Goal: Information Seeking & Learning: Learn about a topic

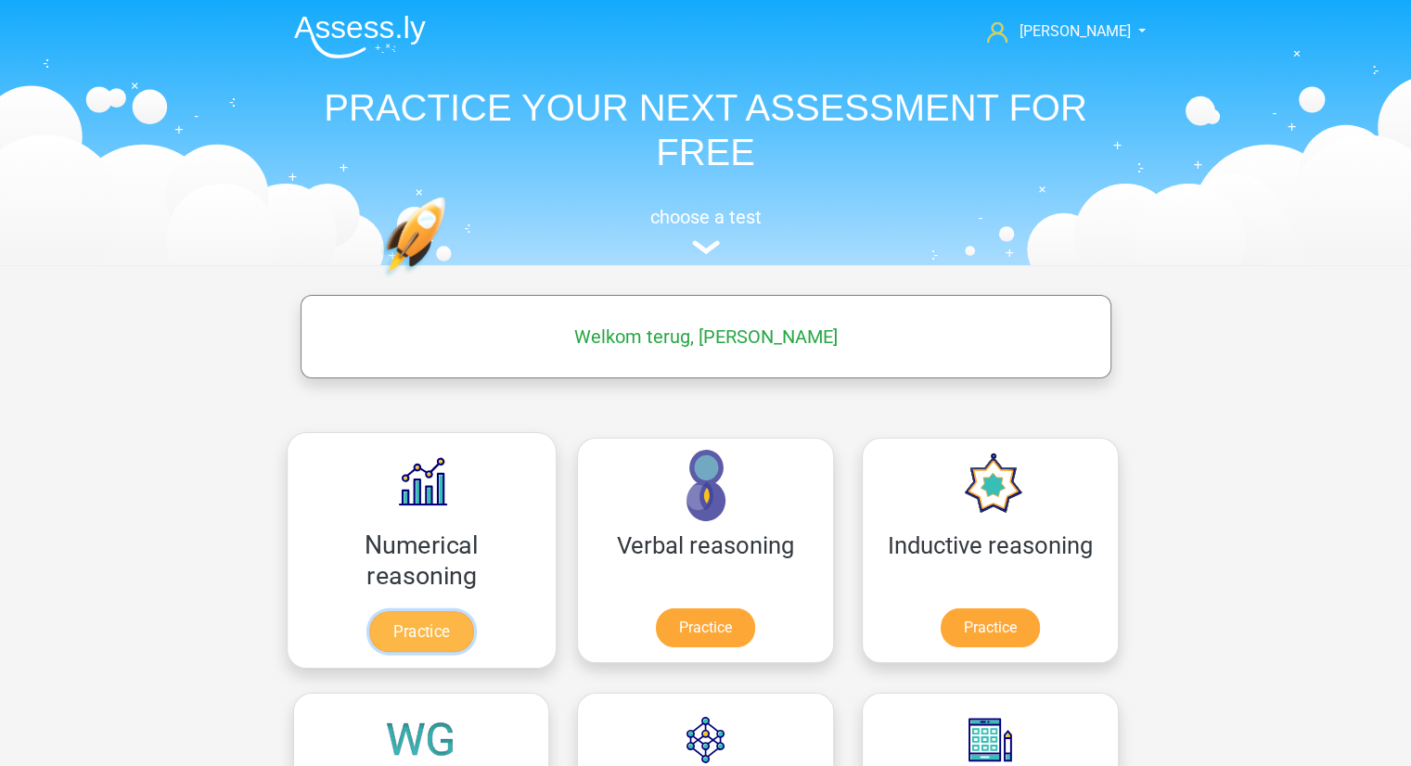
click at [378, 648] on link "Practice" at bounding box center [421, 631] width 104 height 41
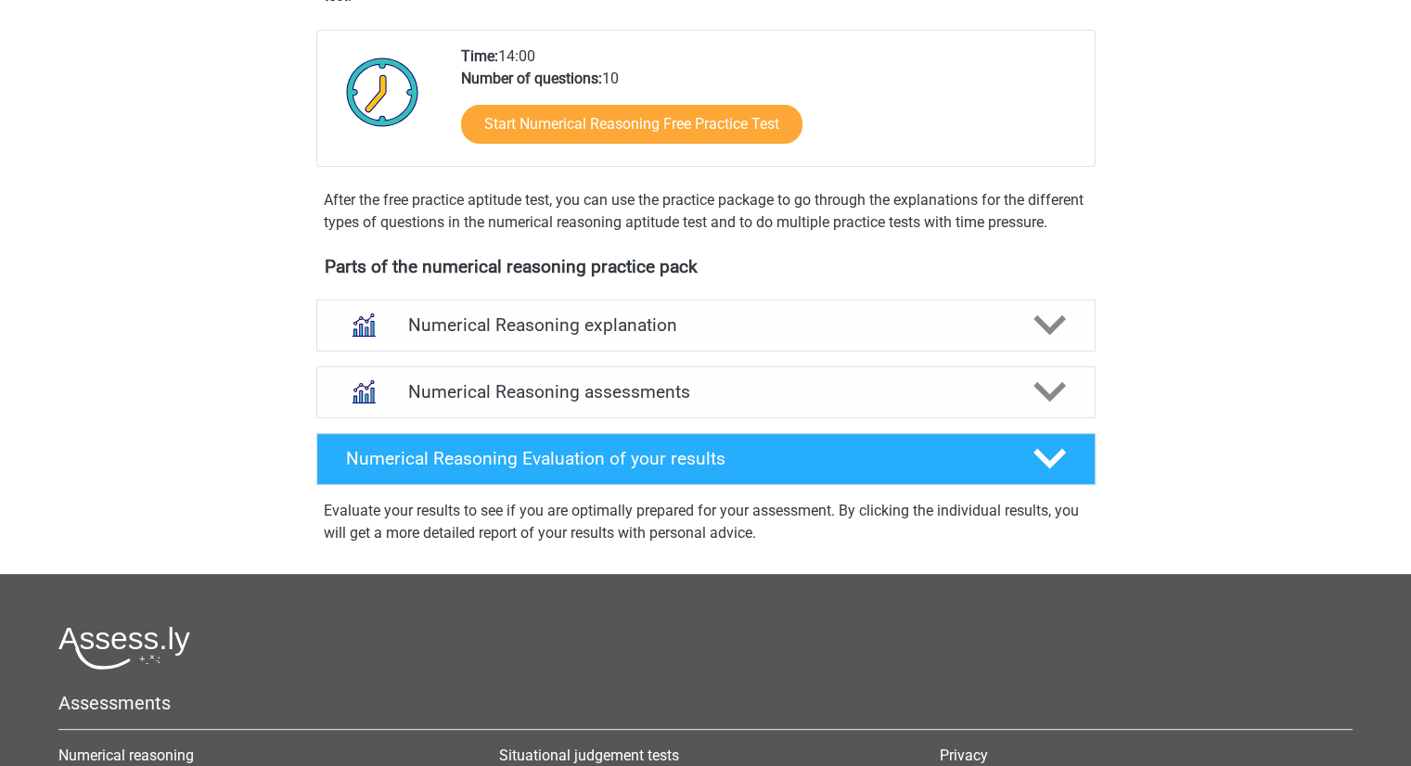
scroll to position [429, 0]
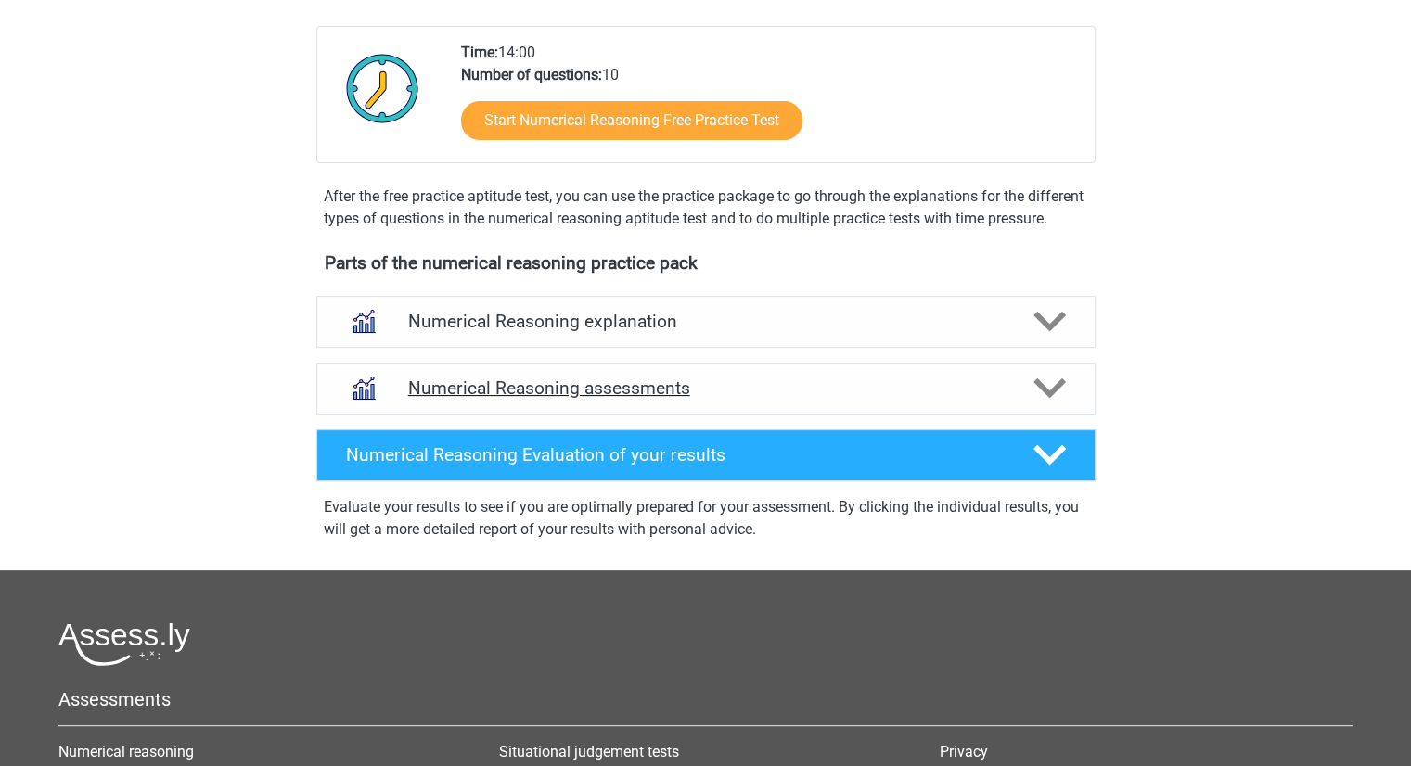
click at [696, 415] on div "Numerical Reasoning assessments" at bounding box center [705, 389] width 779 height 52
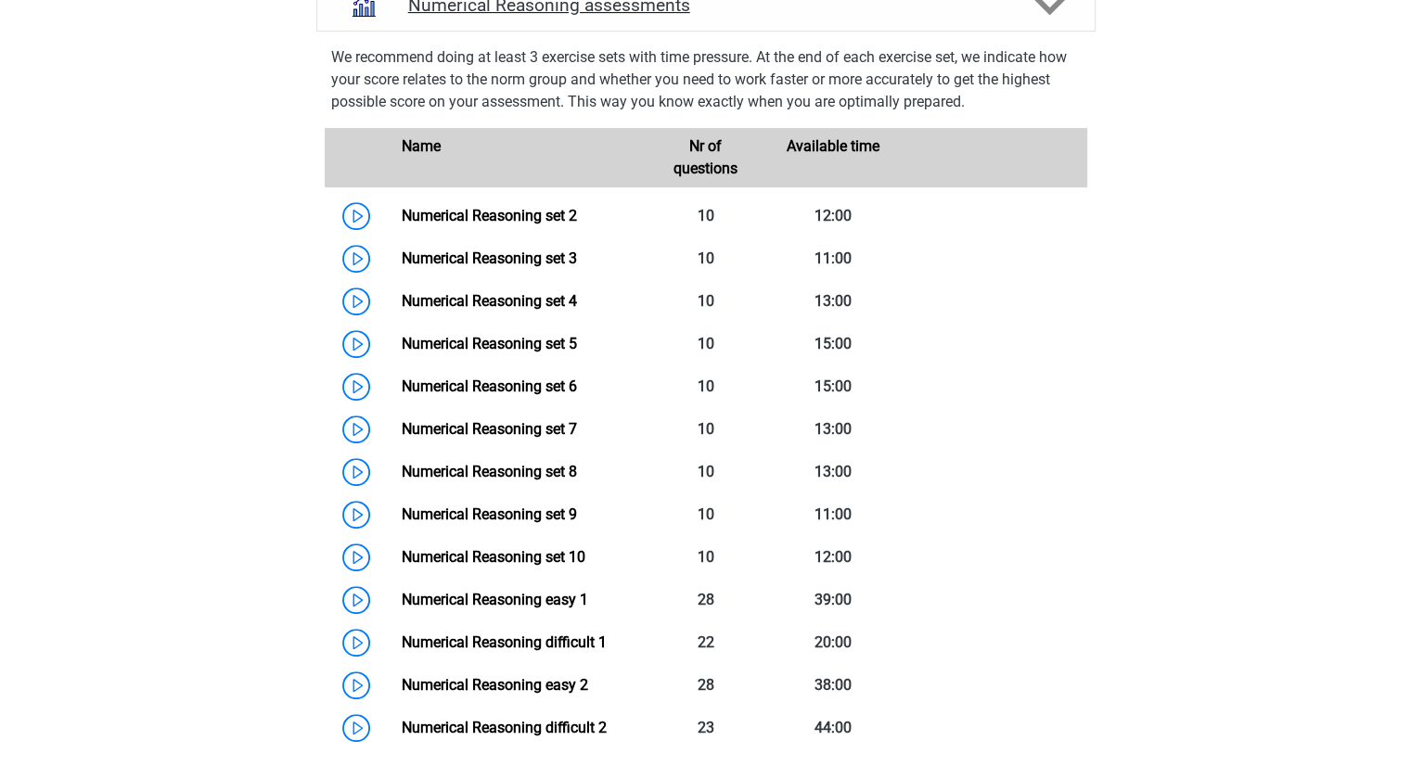
scroll to position [813, 0]
click at [402, 224] on link "Numerical Reasoning set 2" at bounding box center [489, 215] width 175 height 18
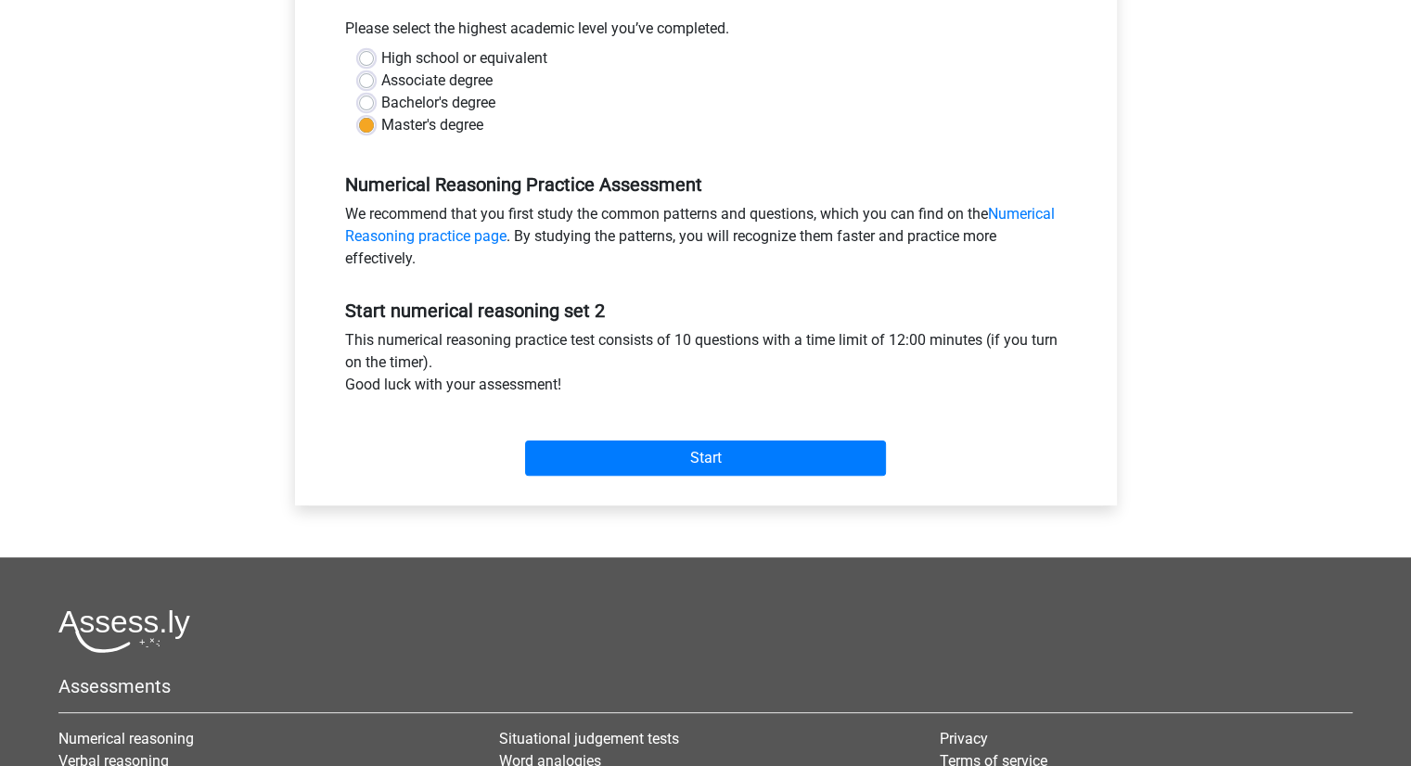
scroll to position [419, 0]
click at [674, 479] on div "Start" at bounding box center [706, 443] width 750 height 80
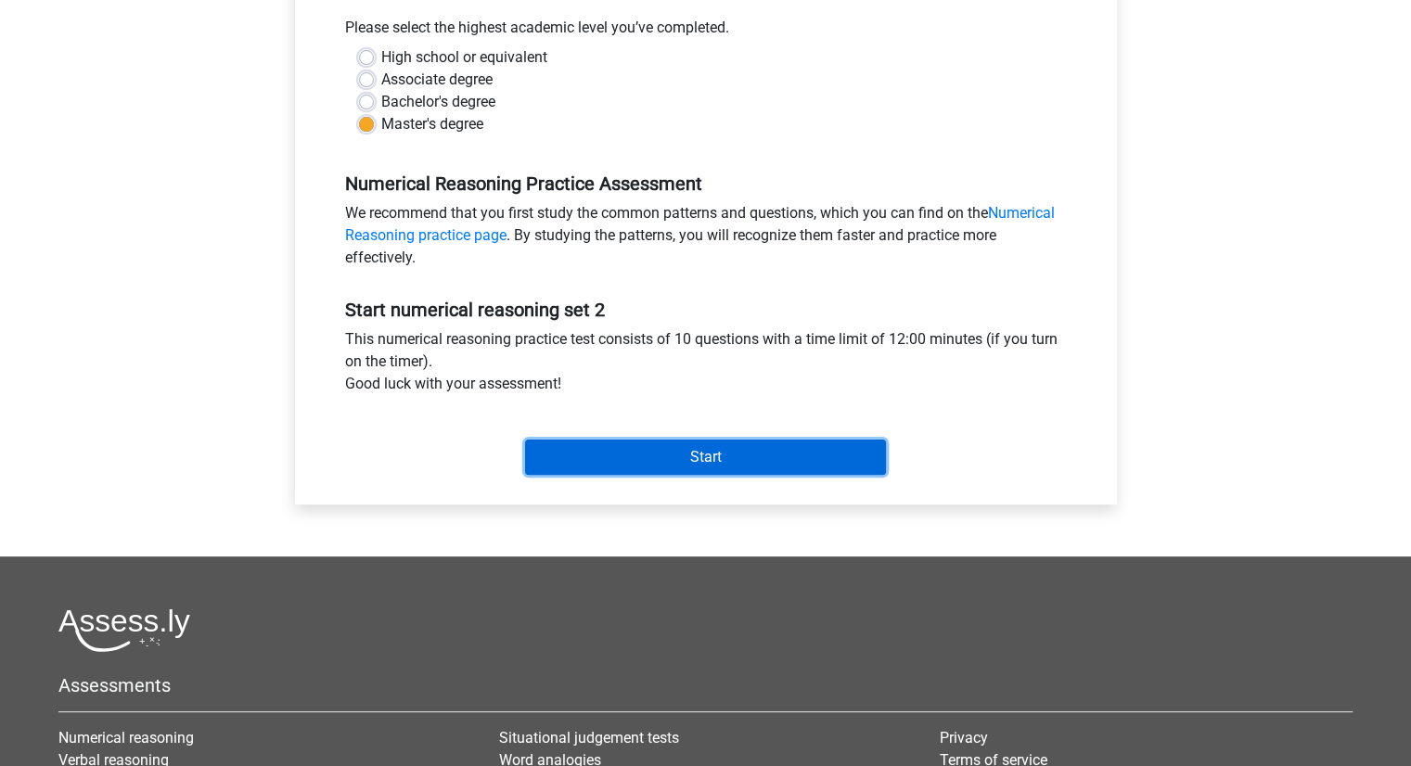
click at [675, 455] on input "Start" at bounding box center [705, 457] width 361 height 35
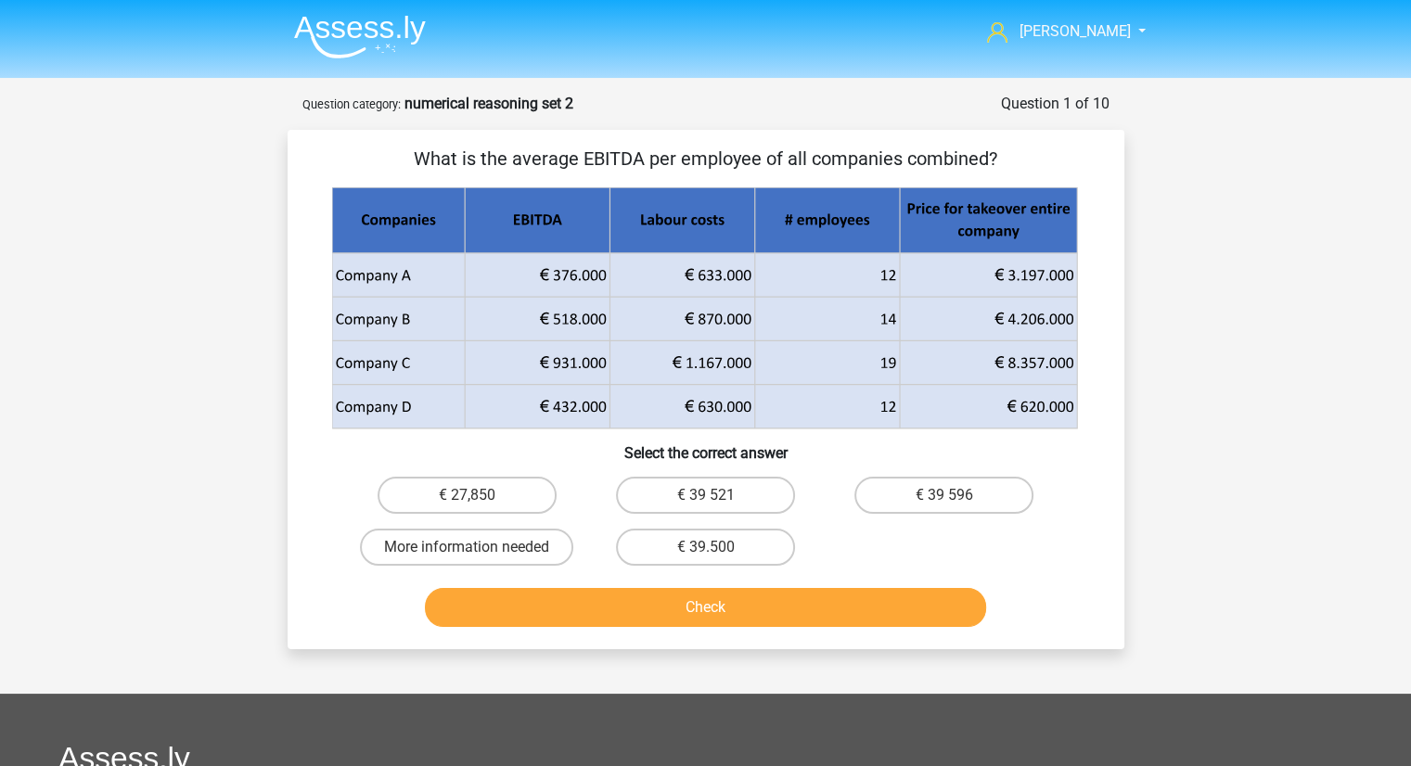
click at [1000, 467] on div "What is the average EBITDA per employee of all companies combined? Select the c…" at bounding box center [706, 390] width 822 height 490
click at [939, 481] on label "€ 39 596" at bounding box center [943, 495] width 179 height 37
click at [944, 495] on input "€ 39 596" at bounding box center [950, 501] width 12 height 12
radio input "true"
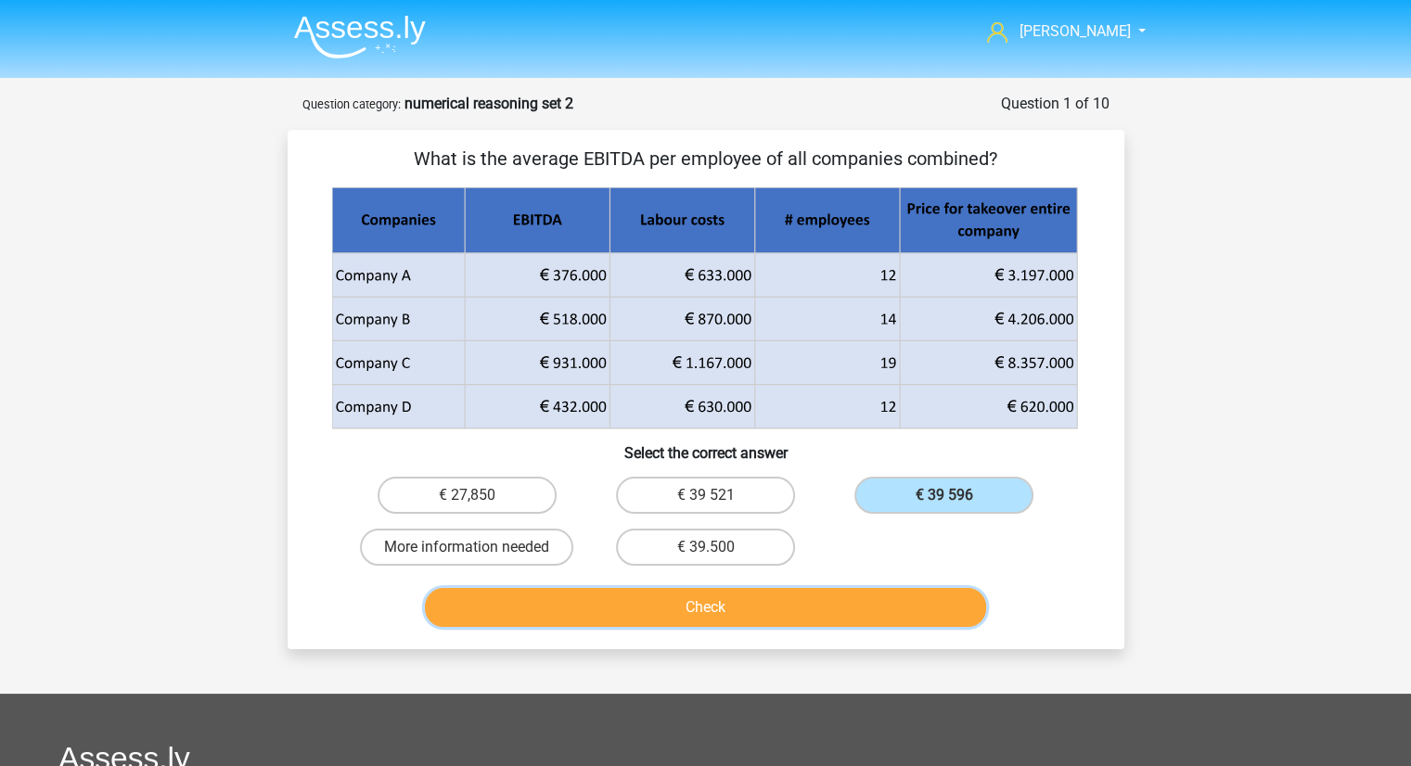
click at [725, 599] on button "Check" at bounding box center [705, 607] width 561 height 39
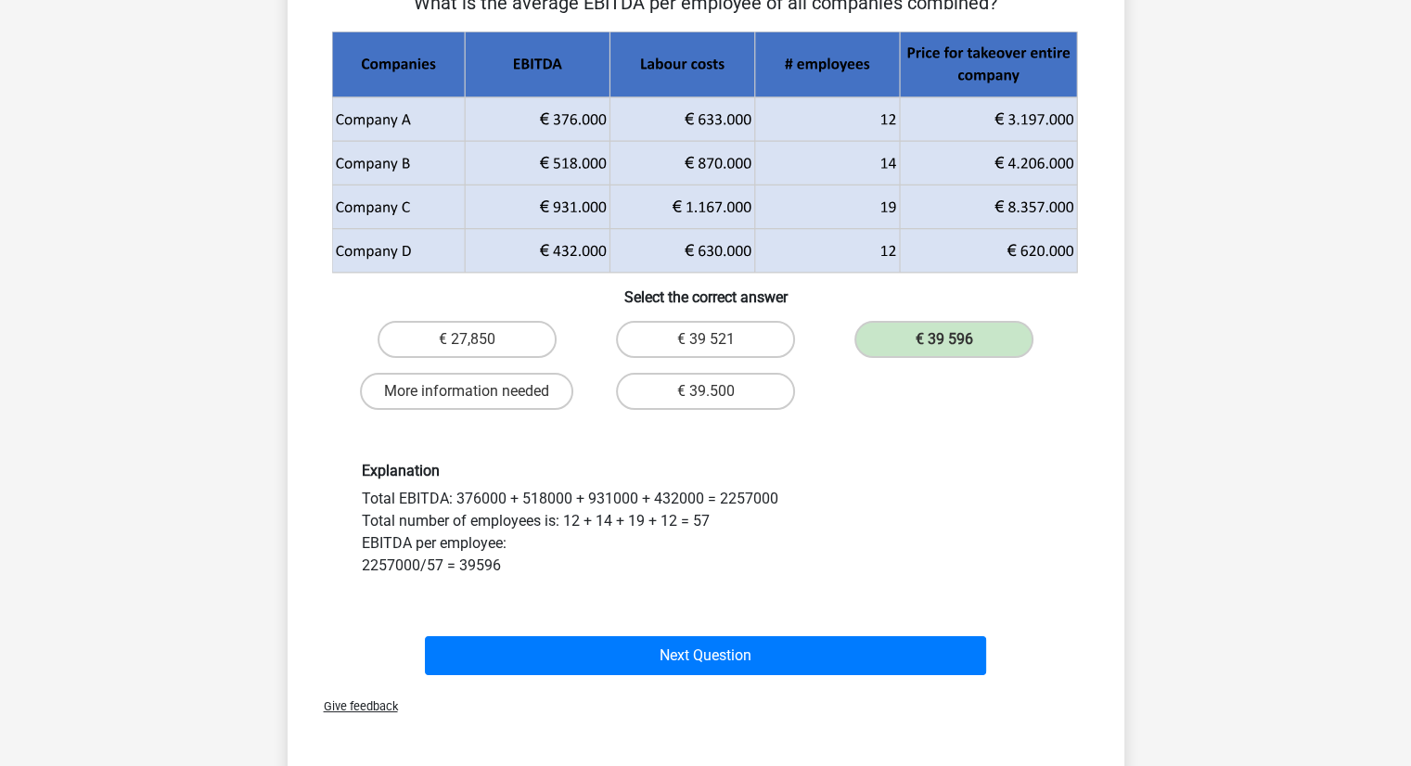
scroll to position [160, 0]
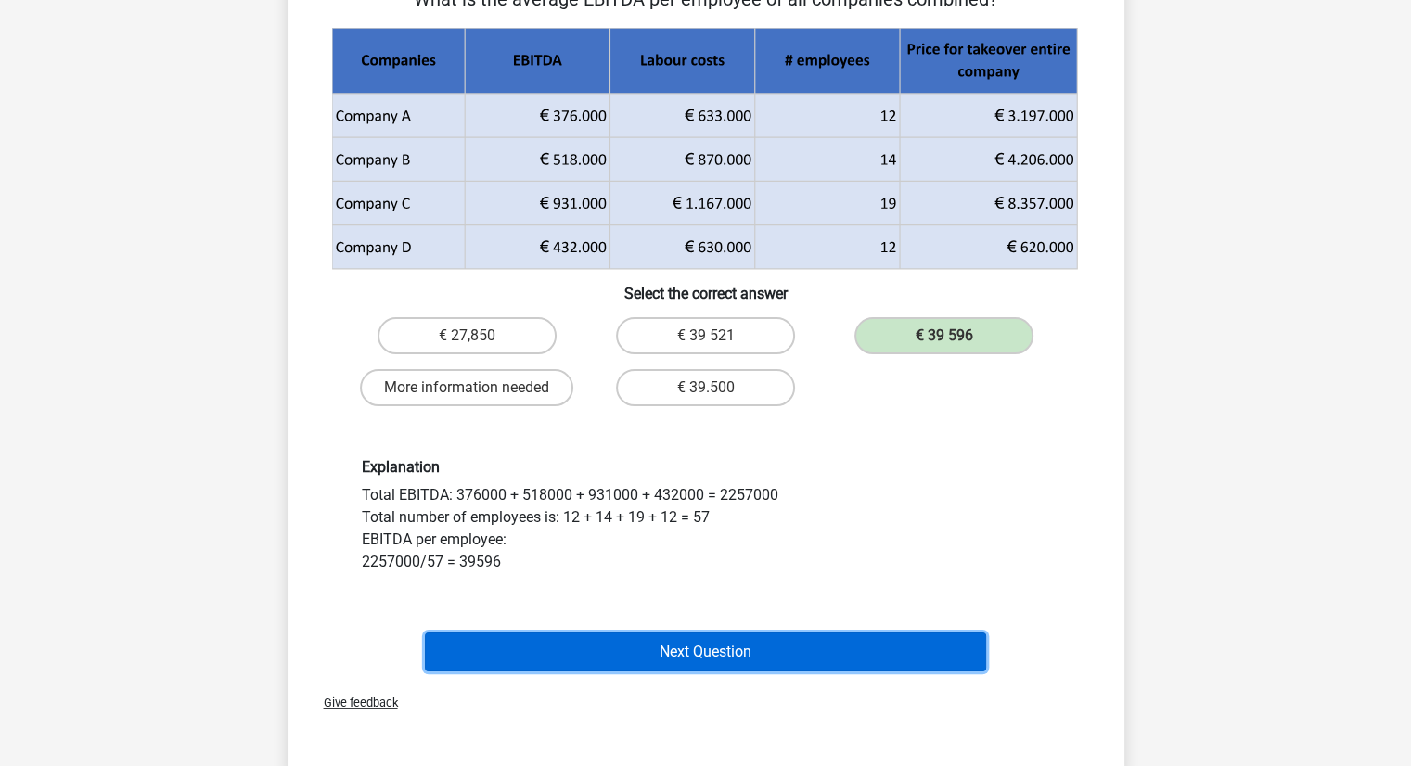
click at [661, 648] on button "Next Question" at bounding box center [705, 652] width 561 height 39
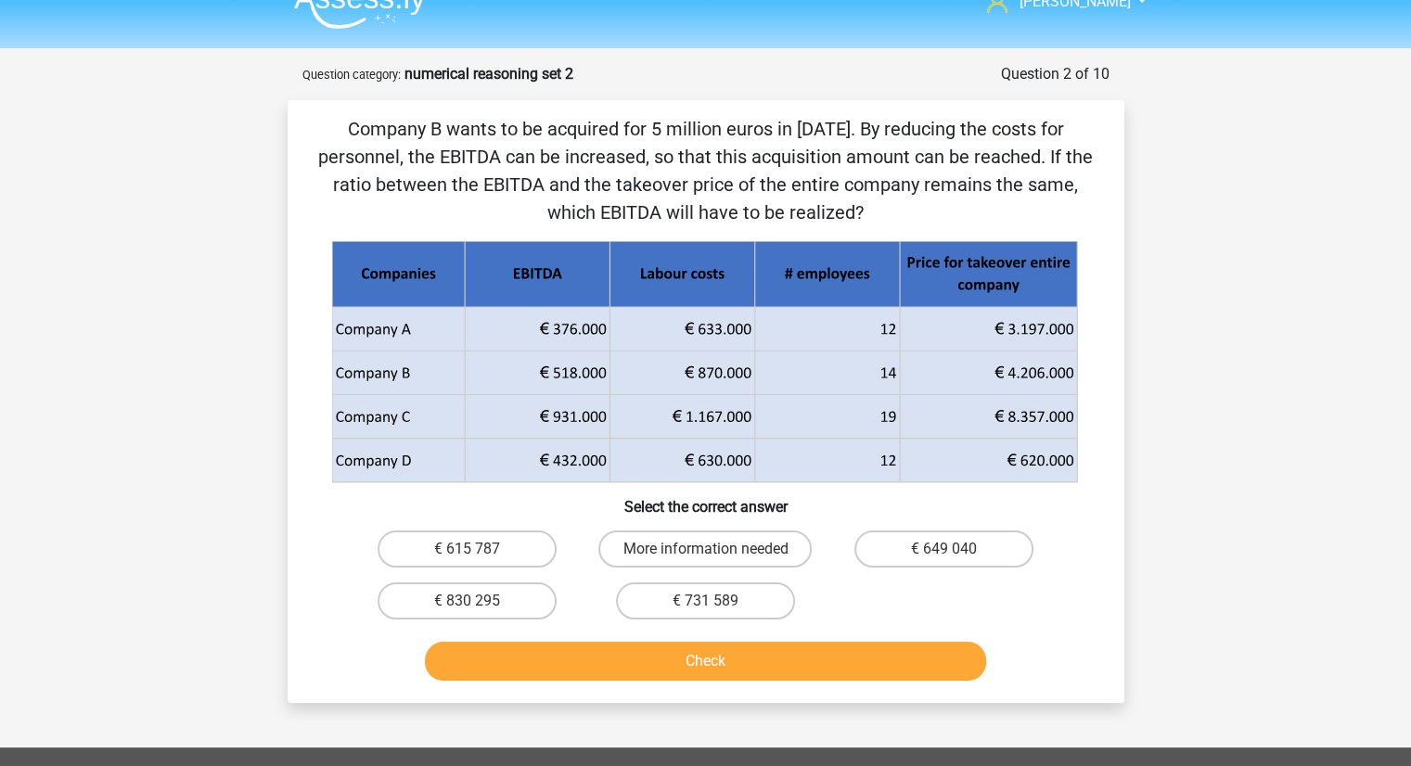
scroll to position [24, 0]
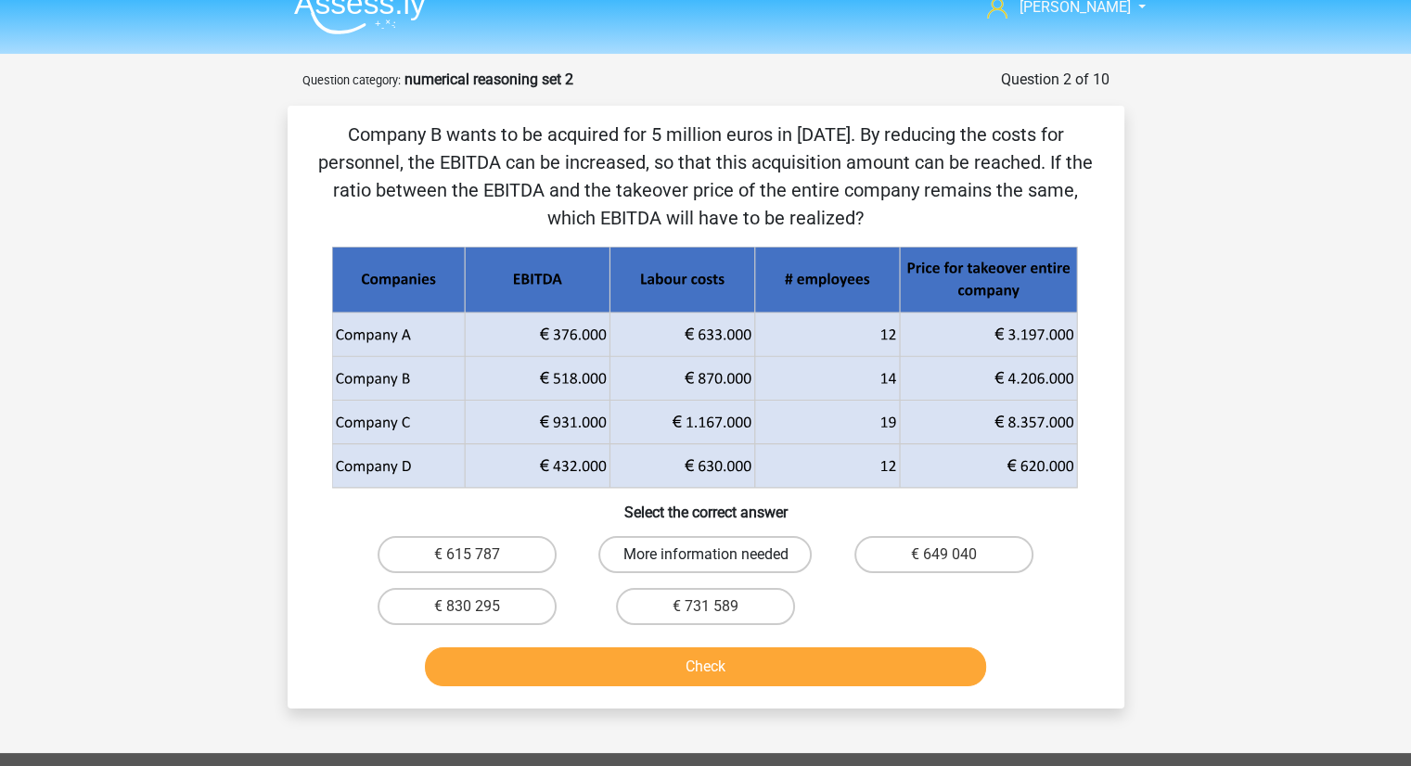
click at [694, 561] on label "More information needed" at bounding box center [704, 554] width 213 height 37
click at [705, 561] on input "More information needed" at bounding box center [711, 561] width 12 height 12
radio input "true"
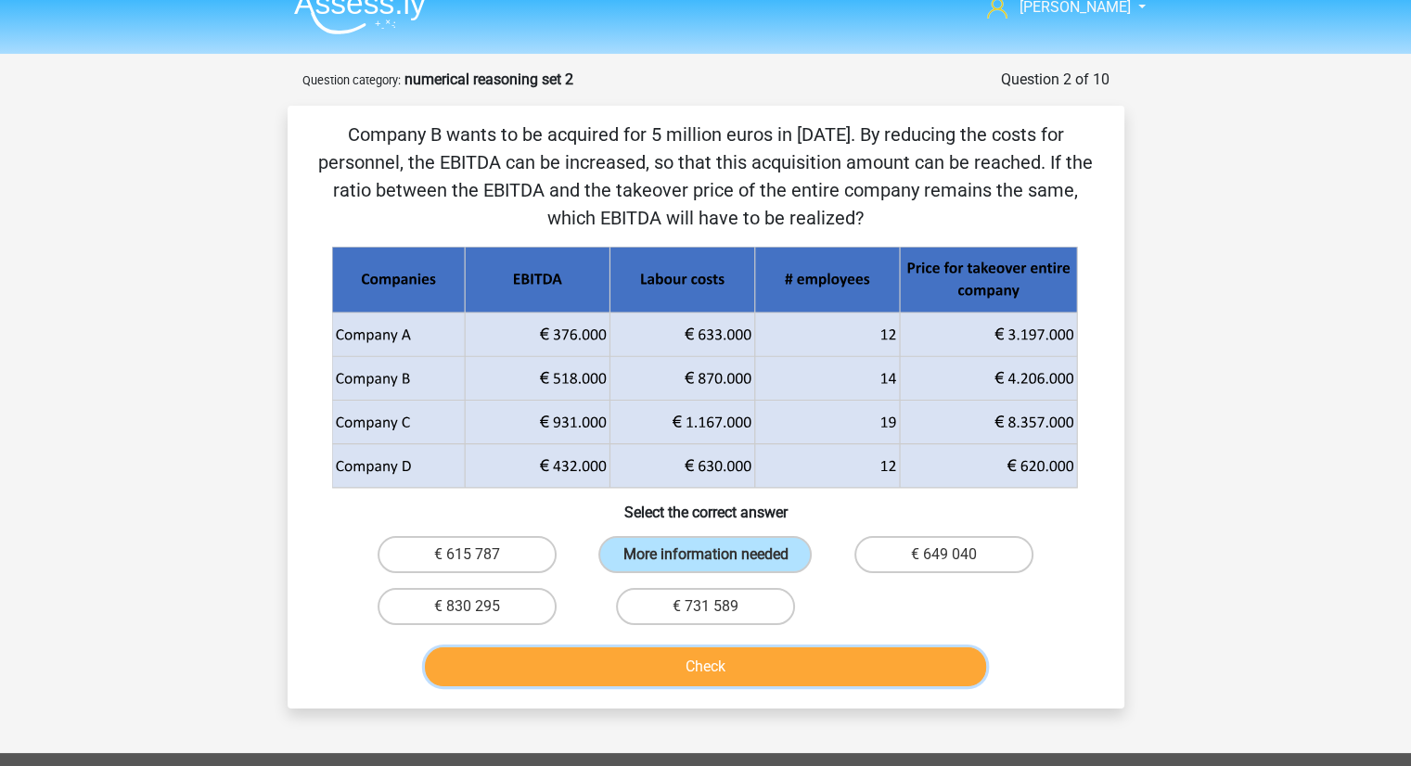
click at [721, 671] on button "Check" at bounding box center [705, 667] width 561 height 39
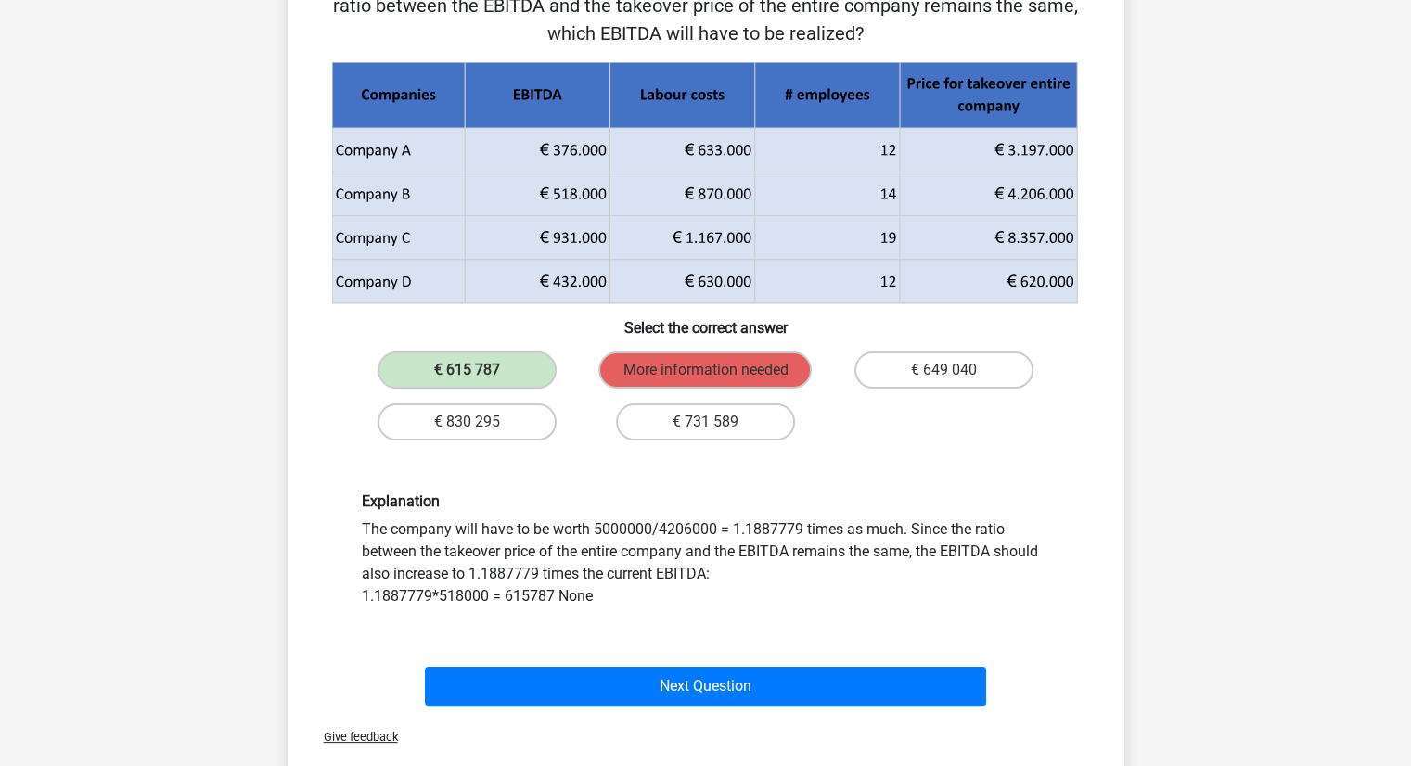
scroll to position [227, 0]
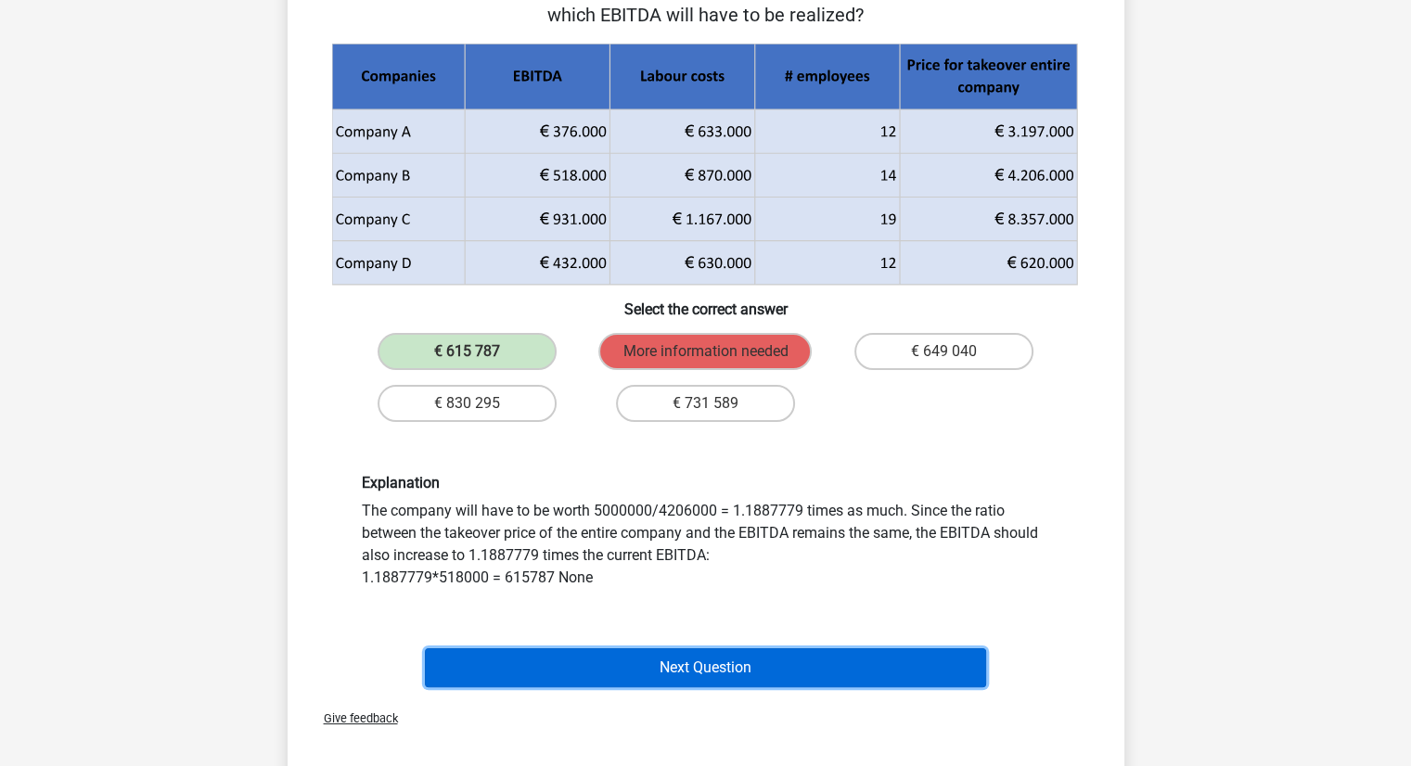
click at [641, 675] on button "Next Question" at bounding box center [705, 667] width 561 height 39
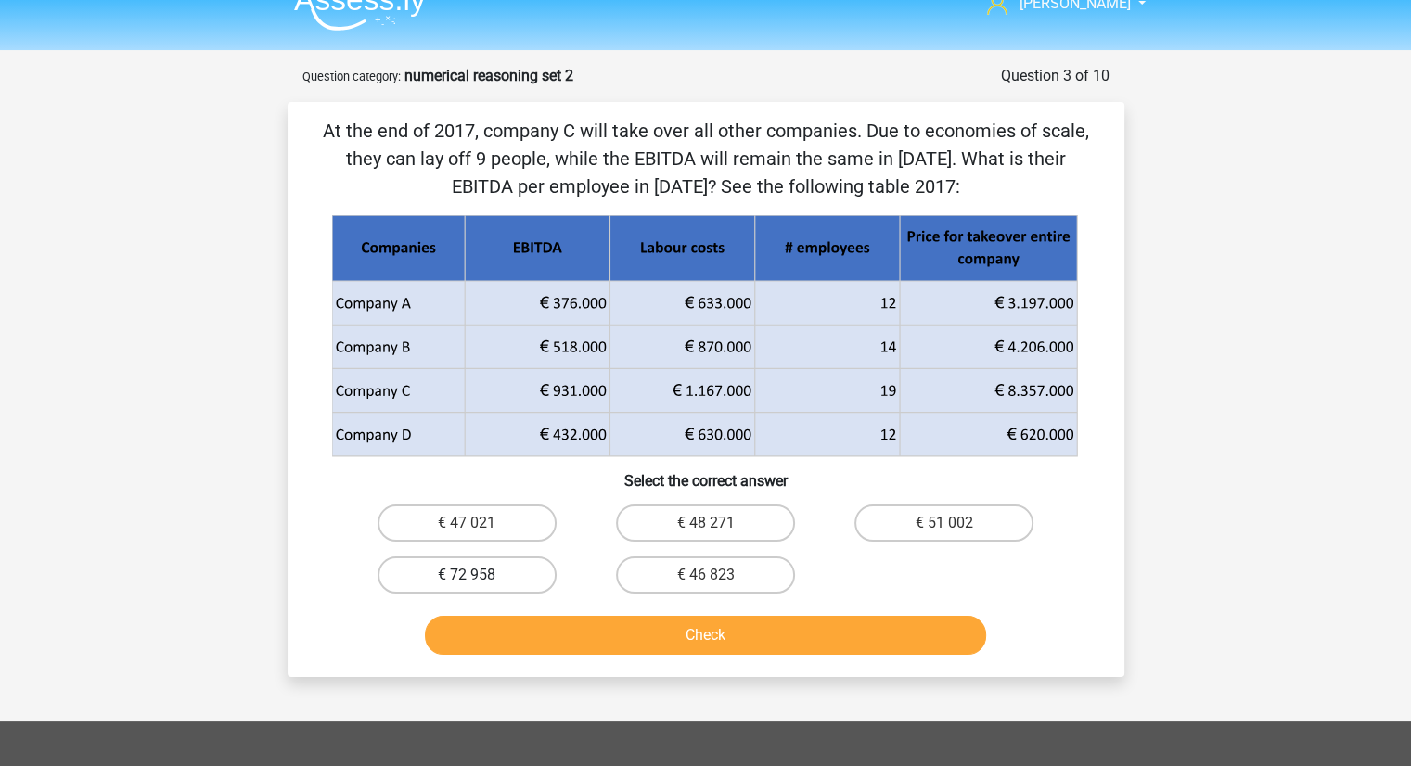
scroll to position [32, 0]
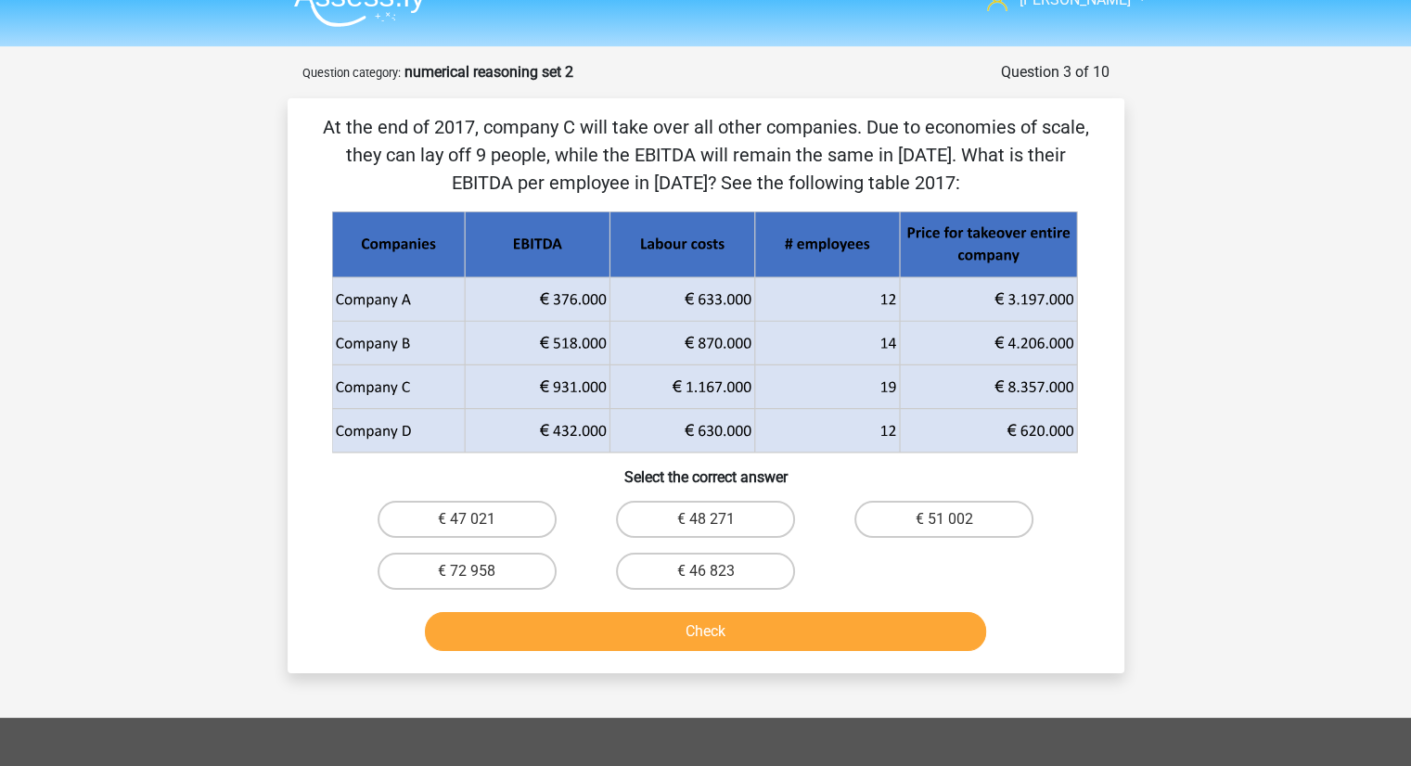
drag, startPoint x: 513, startPoint y: 573, endPoint x: 594, endPoint y: 644, distance: 107.2
click at [594, 644] on div "At the end of 2017, company C will take over all other companies. Due to econom…" at bounding box center [706, 385] width 822 height 545
click at [521, 586] on label "€ 72 958" at bounding box center [467, 571] width 179 height 37
click at [479, 584] on input "€ 72 958" at bounding box center [473, 577] width 12 height 12
radio input "true"
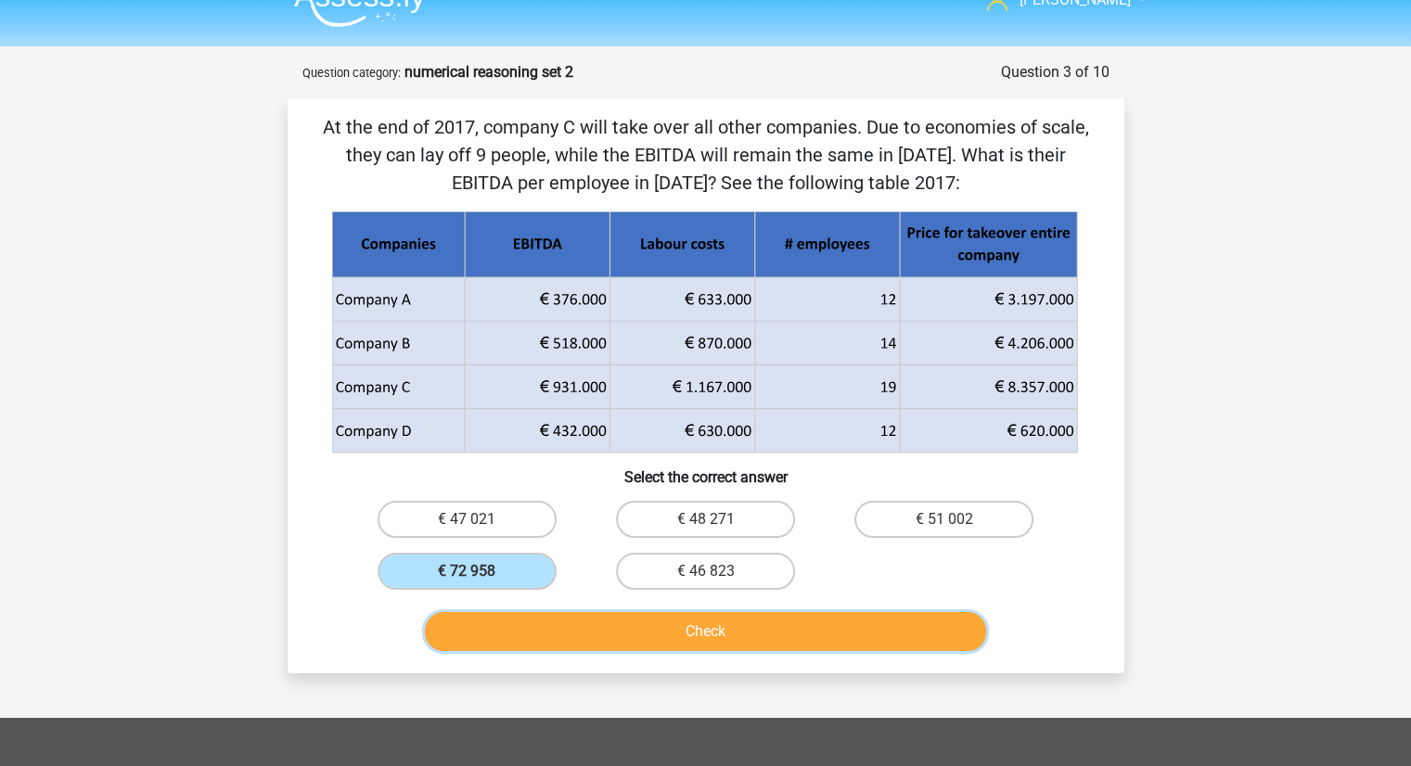
click at [577, 631] on button "Check" at bounding box center [705, 631] width 561 height 39
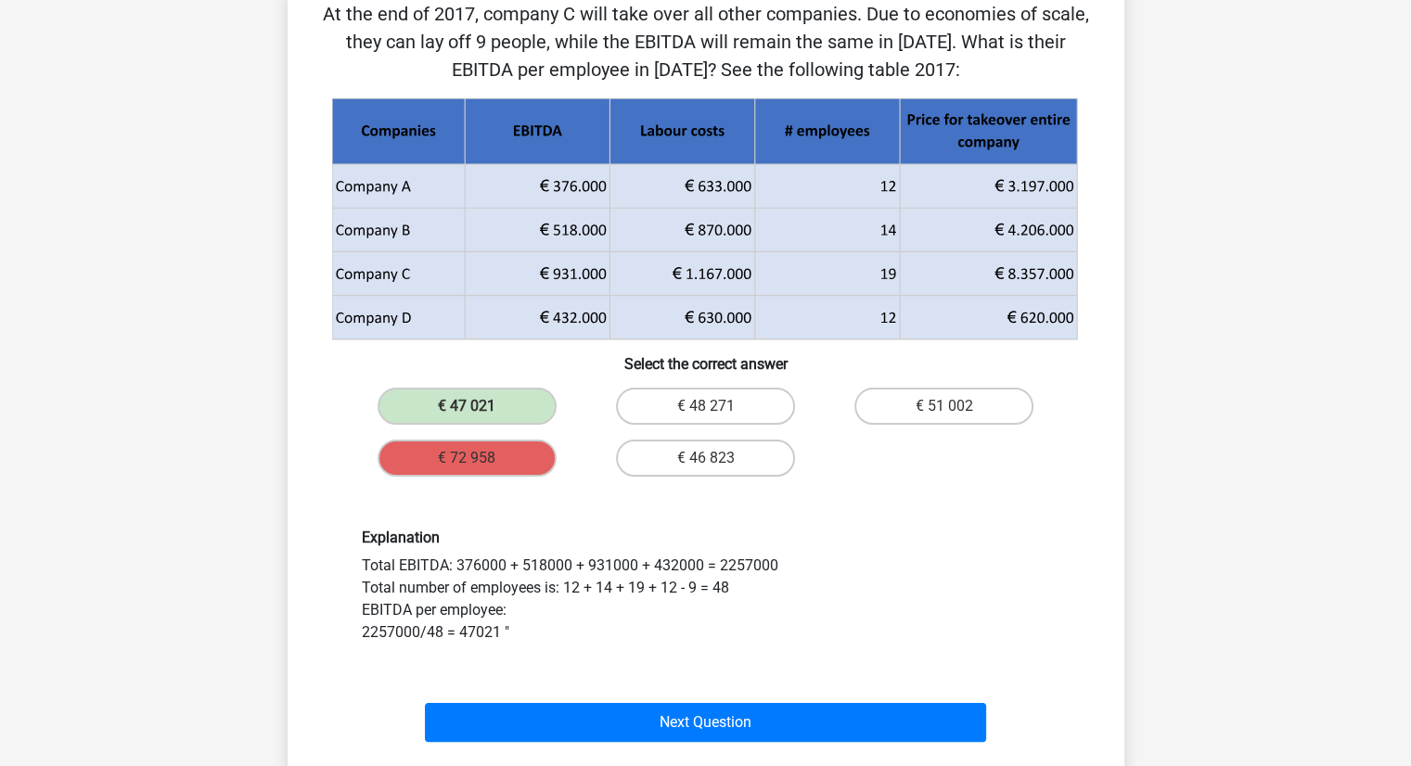
scroll to position [143, 0]
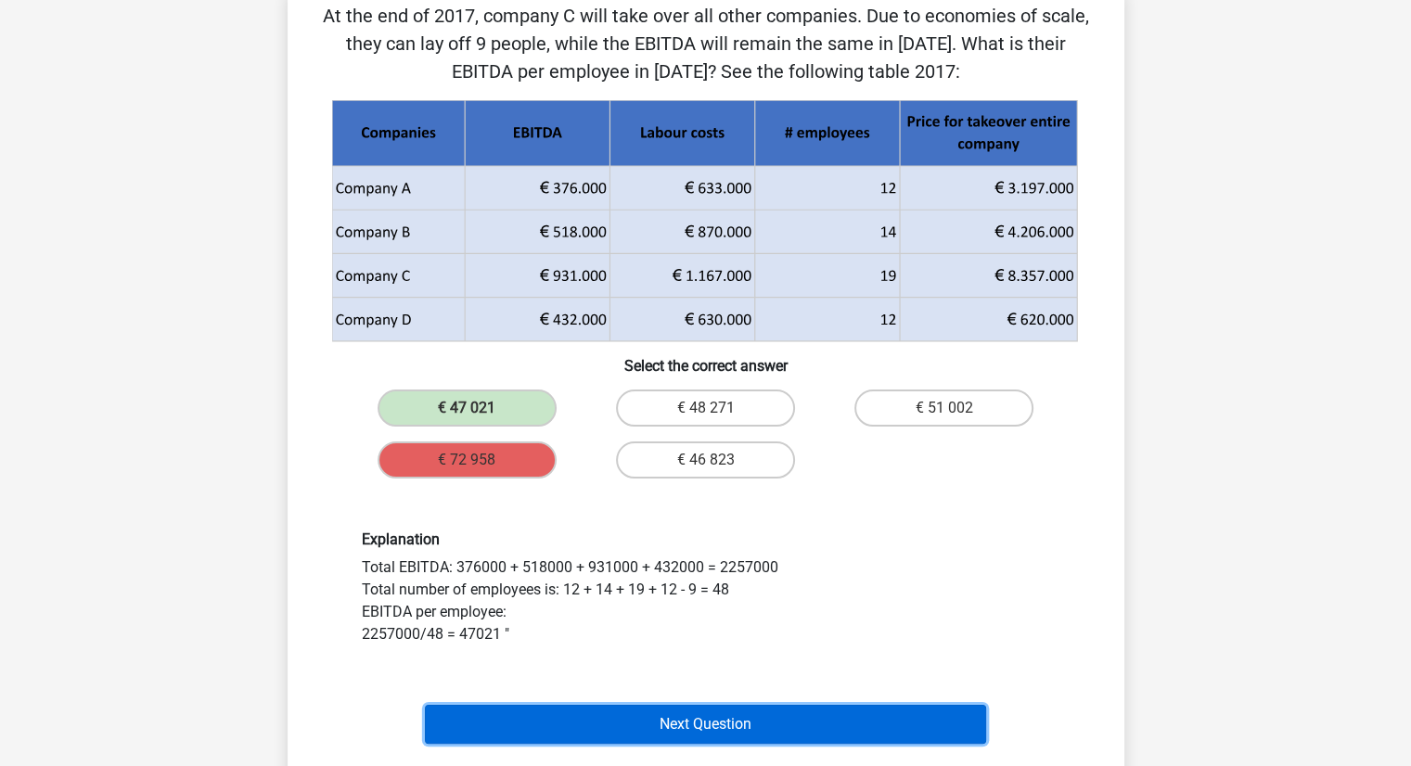
click at [661, 728] on button "Next Question" at bounding box center [705, 724] width 561 height 39
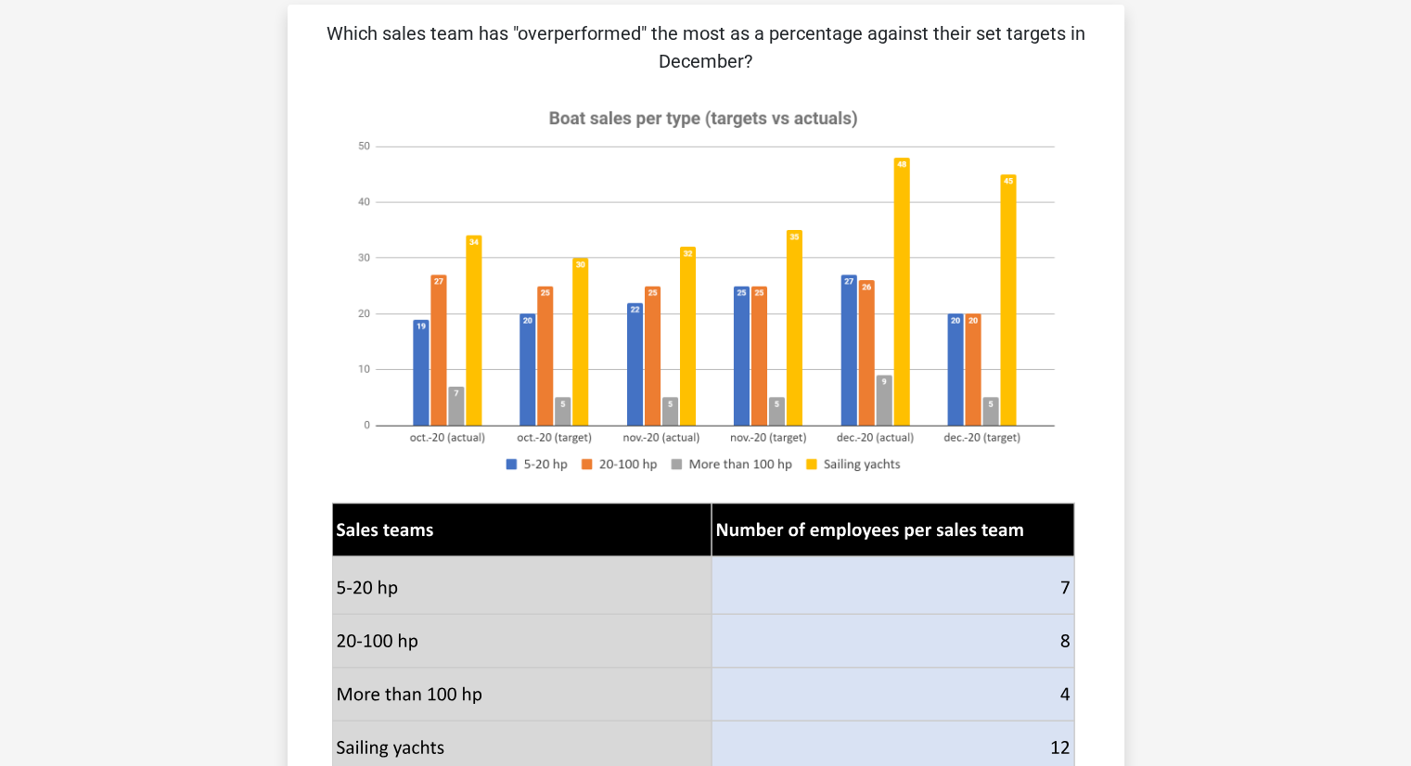
scroll to position [0, 0]
